Goal: Task Accomplishment & Management: Manage account settings

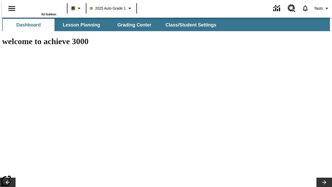
type input "-1"
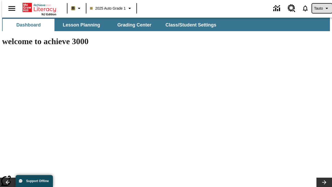
click at [320, 8] on span "Tauto" at bounding box center [318, 8] width 9 height 5
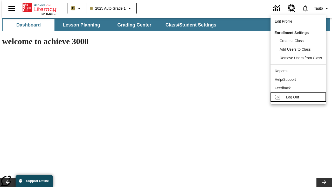
click at [299, 97] on span "Log Out" at bounding box center [292, 97] width 13 height 4
